Goal: Task Accomplishment & Management: Use online tool/utility

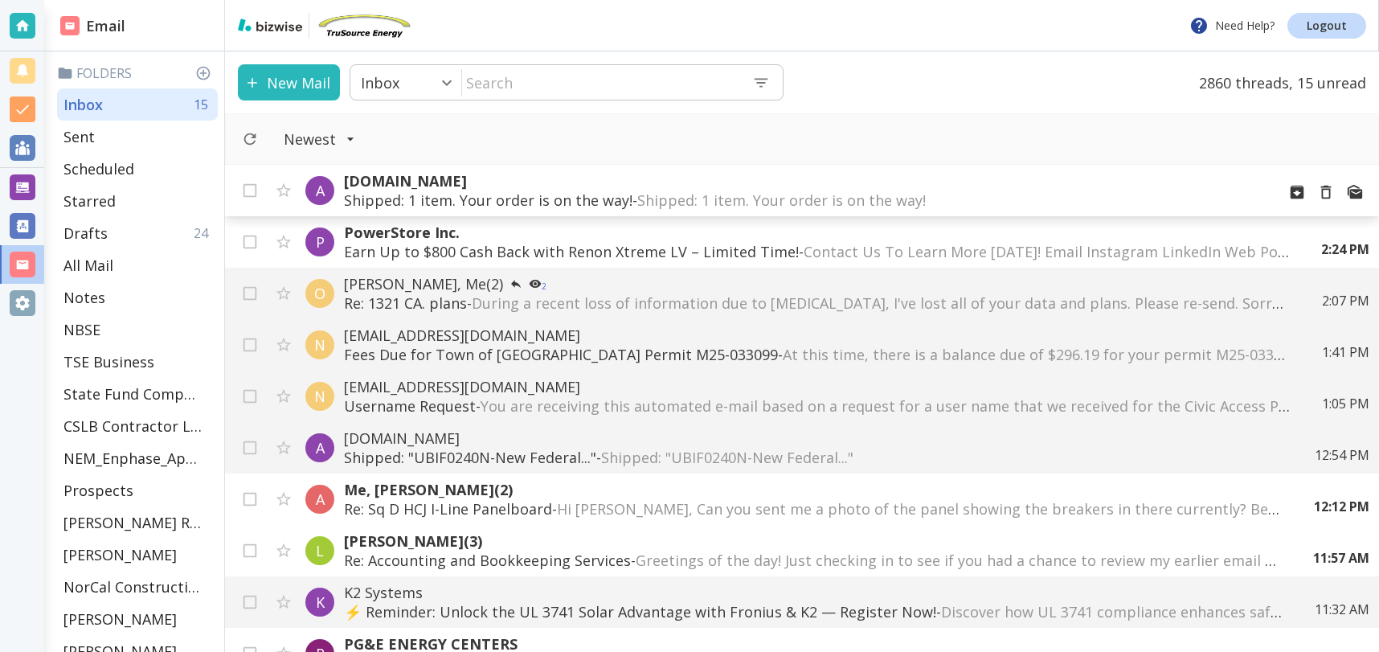
click at [859, 202] on span "Shipped: 1 item. Your order is on the way!͏ ‌ ͏ ‌ ͏ ‌ ͏ ‌ ͏ ‌ ͏ ‌ ͏ ‌ ͏ ‌ ͏ ‌ ͏…" at bounding box center [940, 200] width 606 height 19
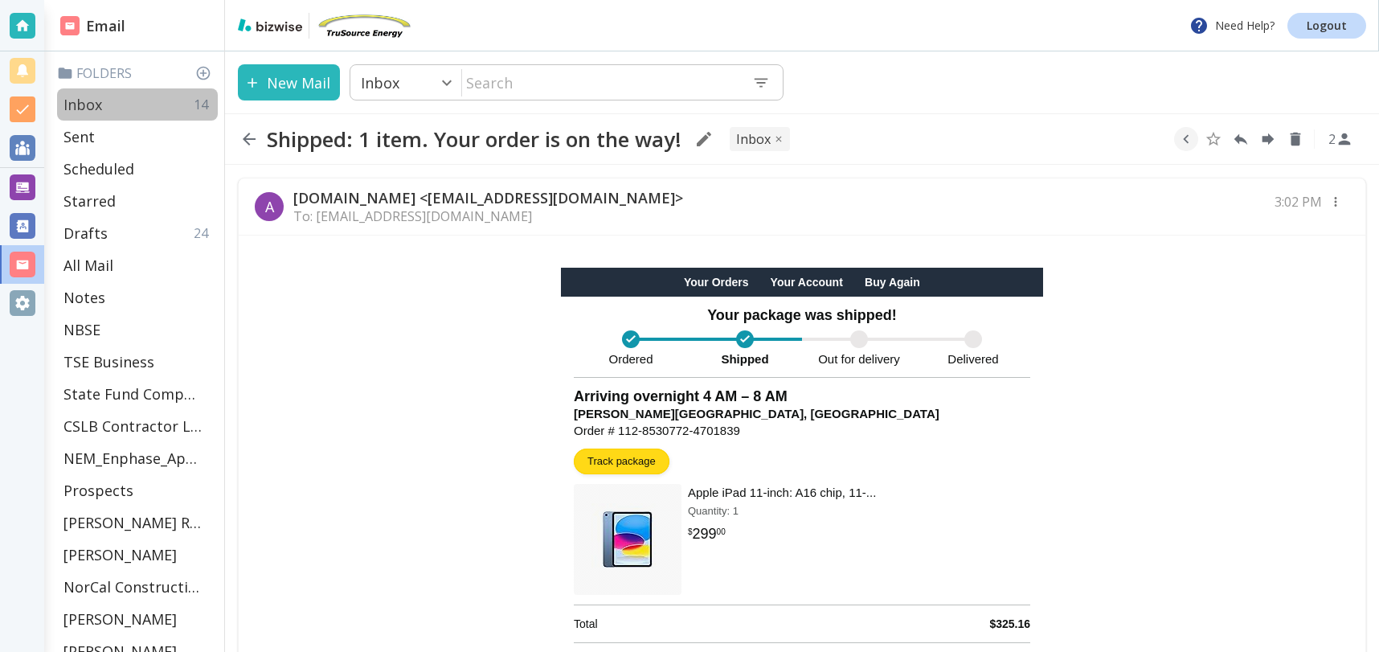
click at [113, 105] on div "Inbox 14" at bounding box center [137, 104] width 161 height 32
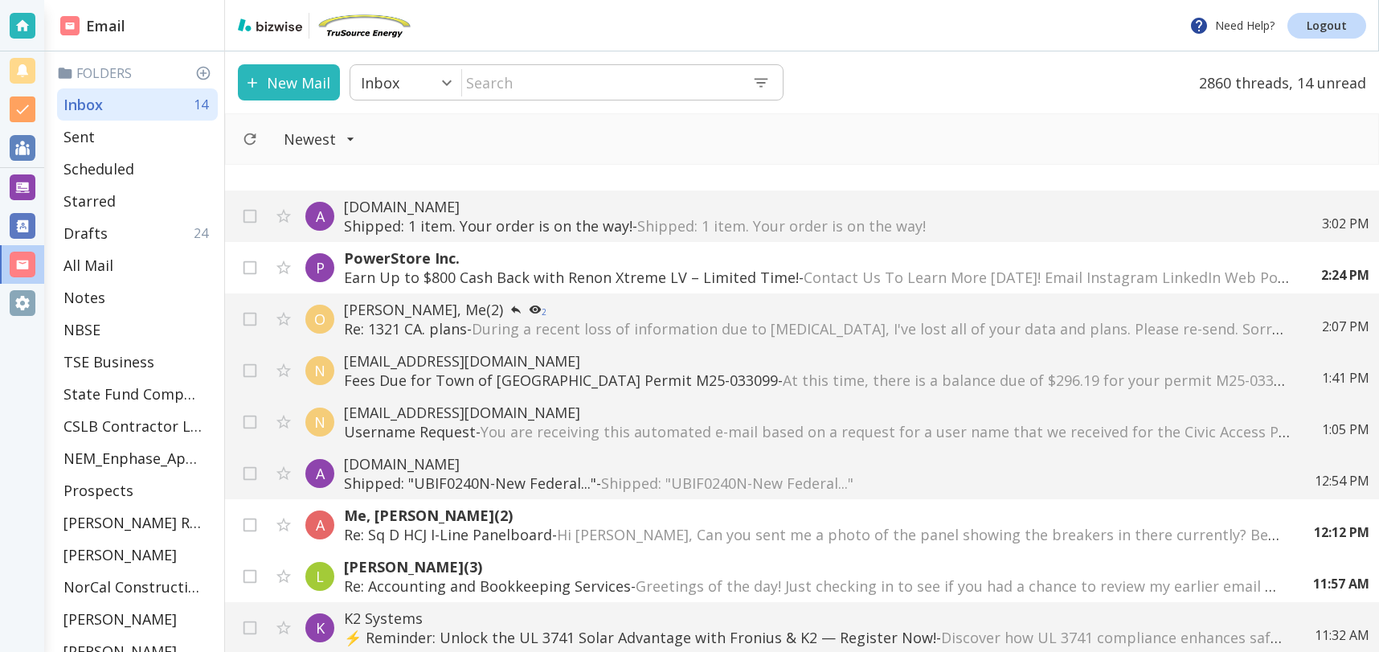
click at [1122, 69] on div "New Mail Inbox 0 ​ ​ 2860 threads, 14 unread" at bounding box center [802, 82] width 1154 height 62
